Goal: Task Accomplishment & Management: Manage account settings

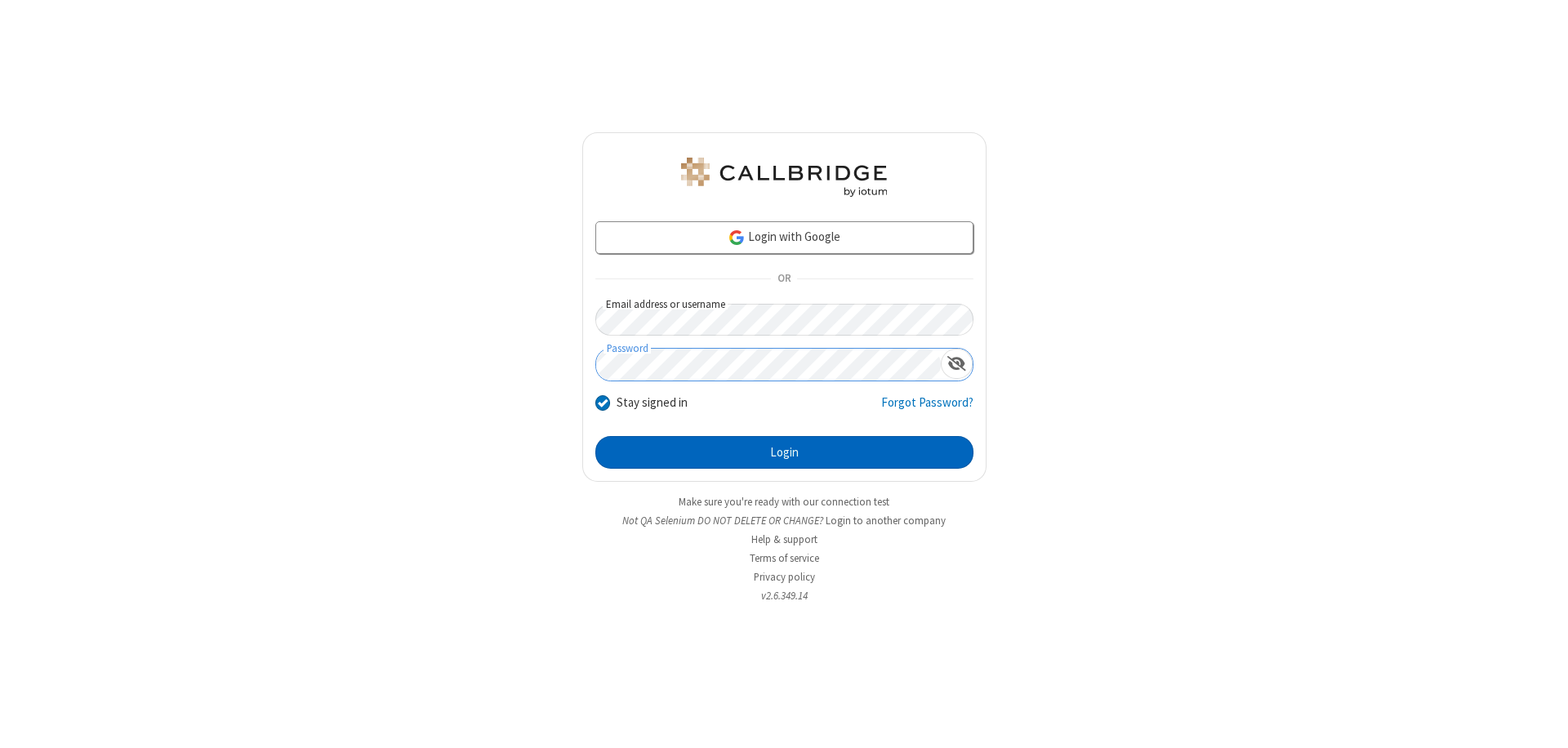
click at [784, 453] on button "Login" at bounding box center [784, 452] width 378 height 33
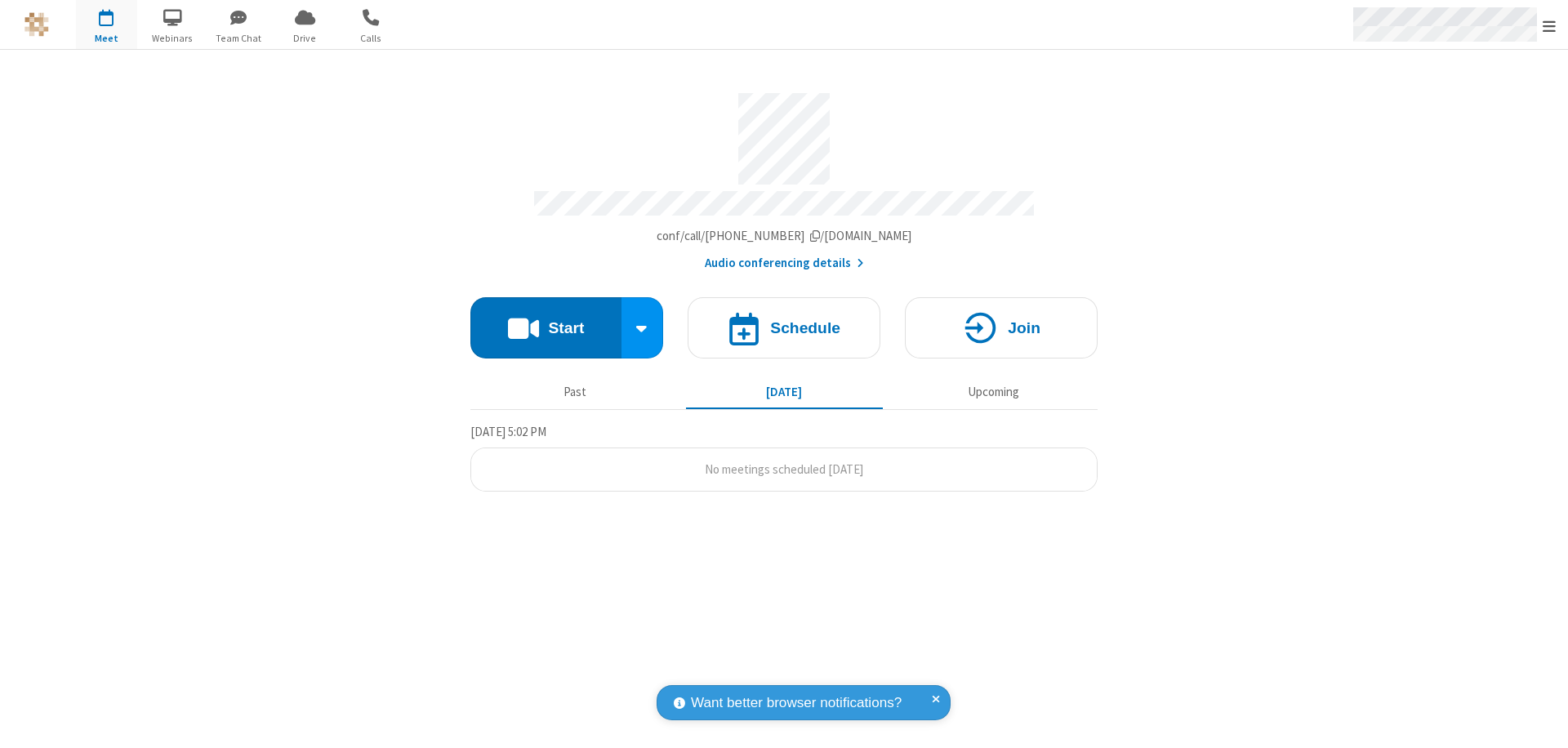
click at [1550, 25] on span "Open menu" at bounding box center [1550, 26] width 13 height 17
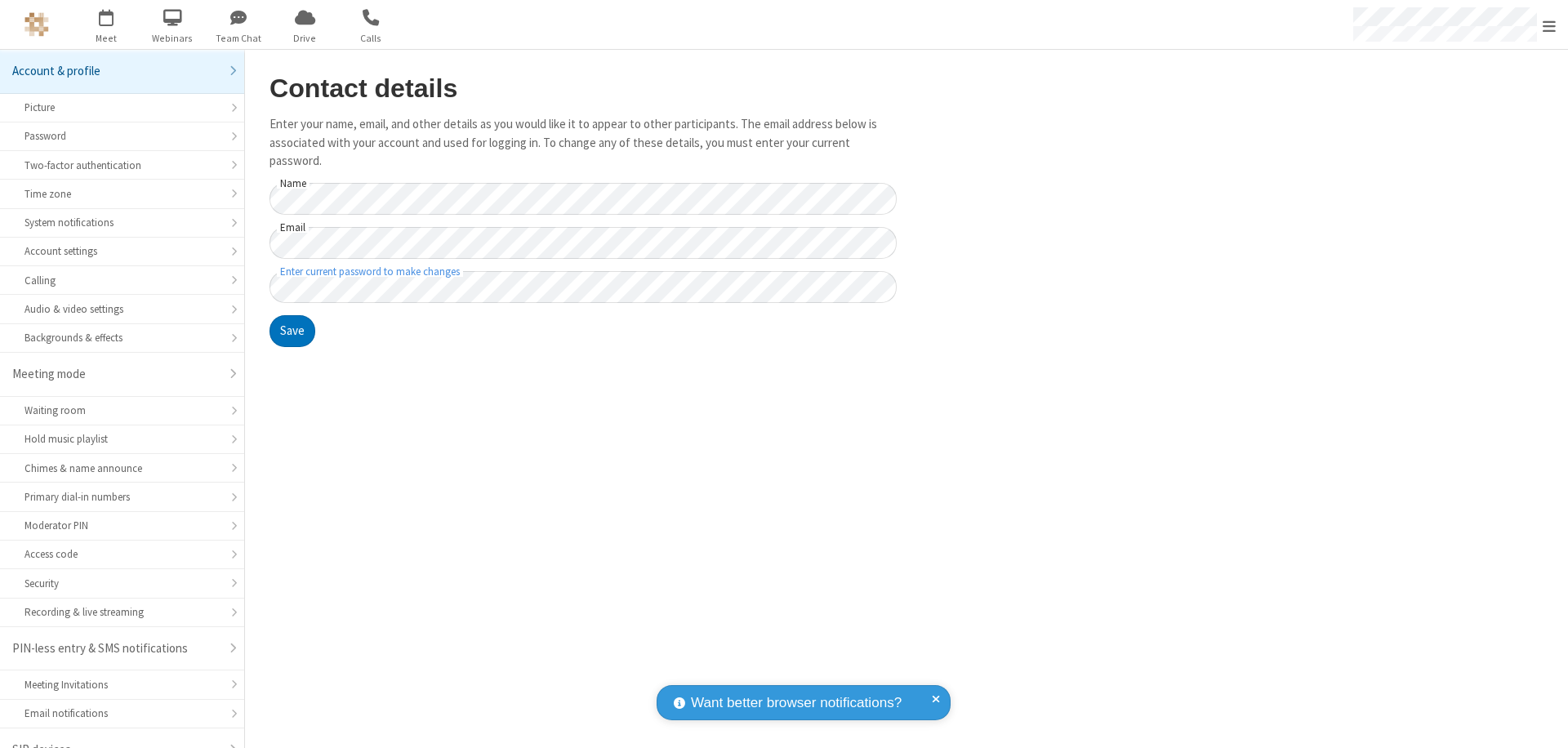
scroll to position [23, 0]
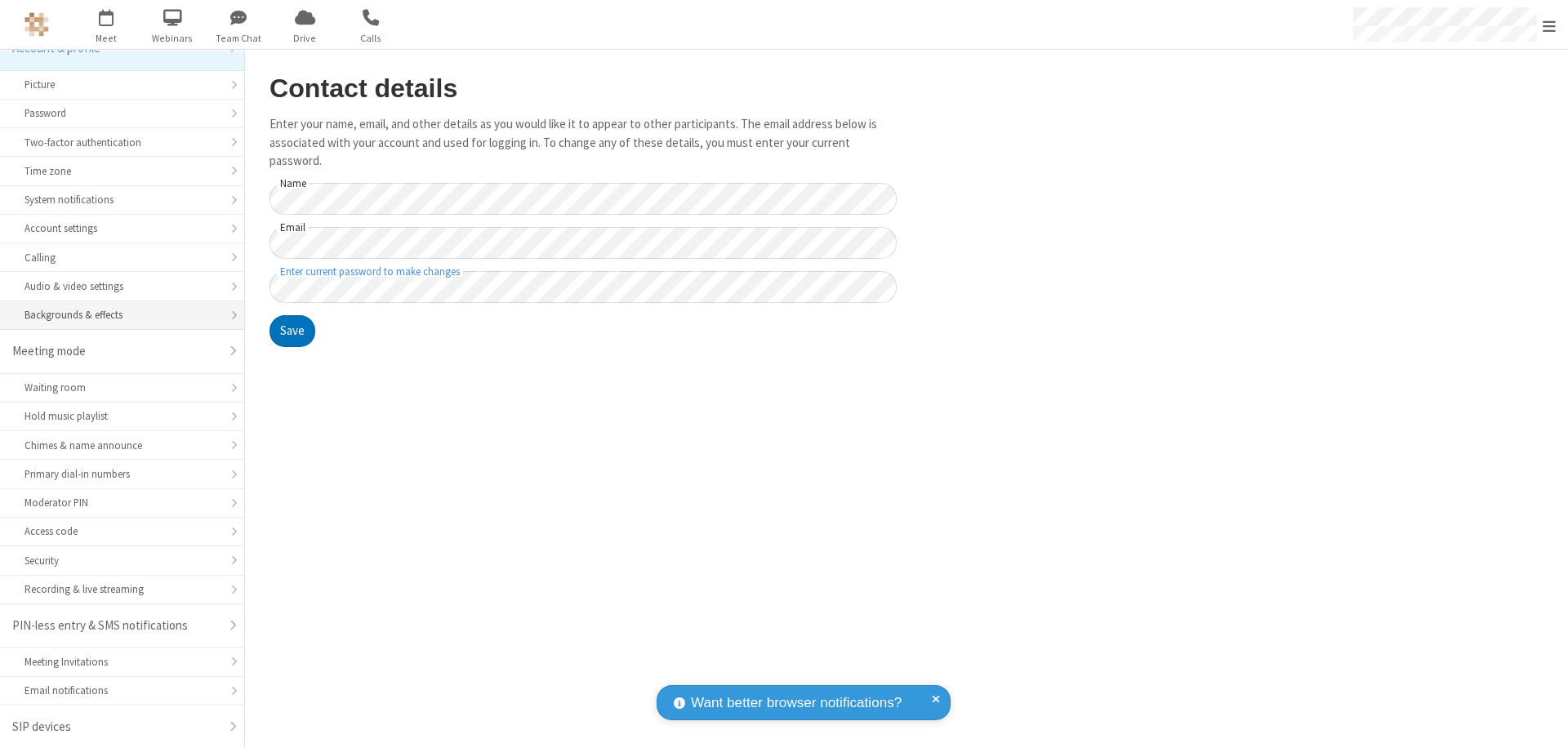
click at [116, 315] on div "Backgrounds & effects" at bounding box center [121, 315] width 195 height 16
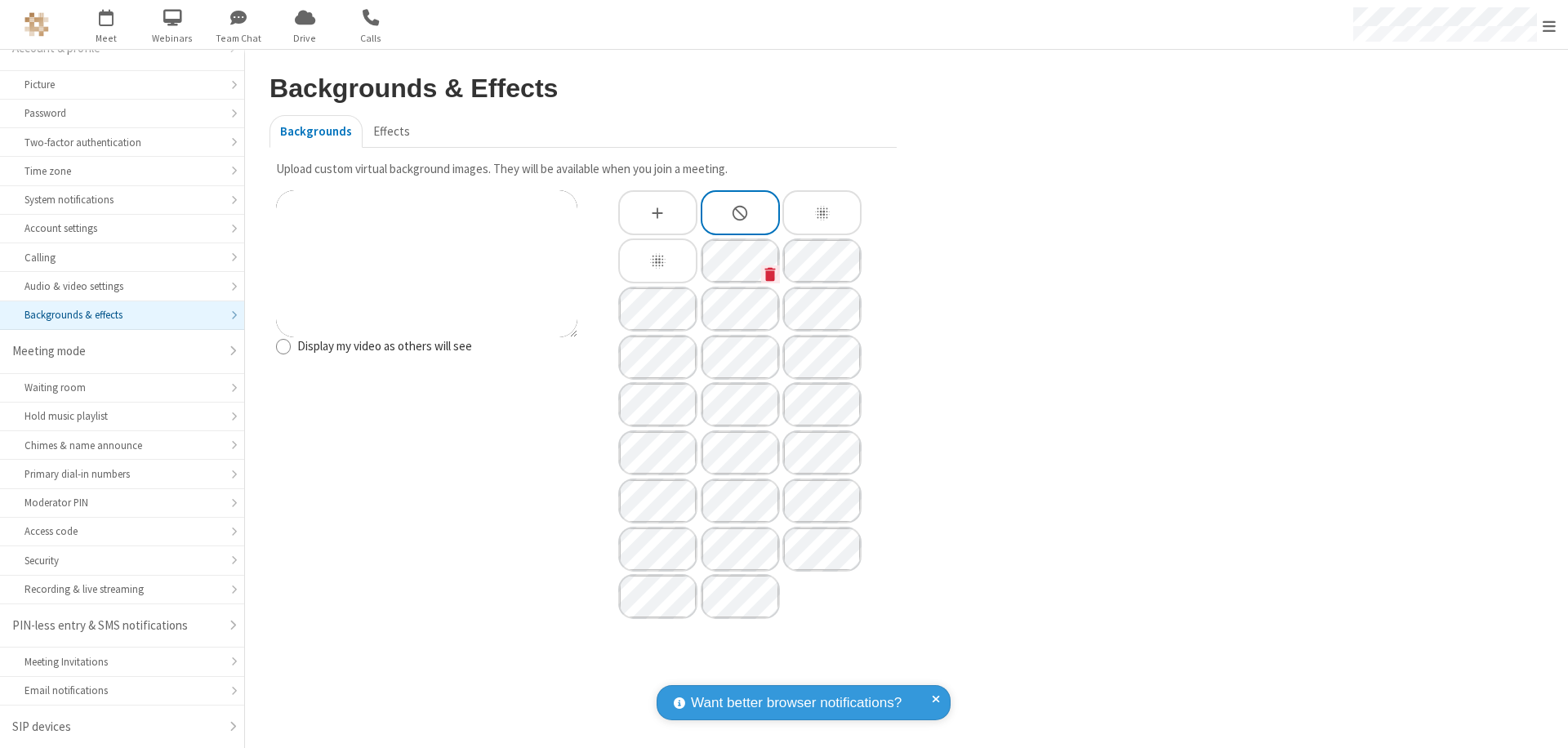
click at [770, 274] on icon "Custom Background" at bounding box center [770, 274] width 11 height 14
